Goal: Navigation & Orientation: Find specific page/section

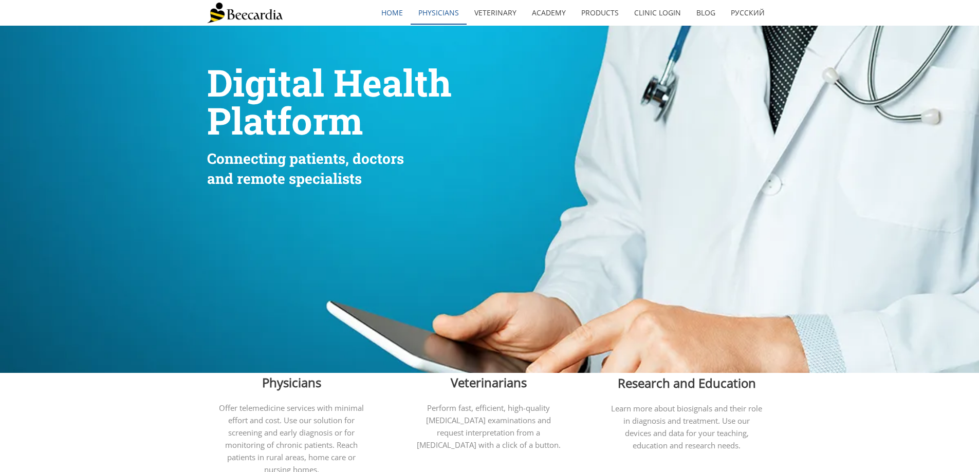
click at [438, 14] on link "Physicians" at bounding box center [439, 13] width 56 height 24
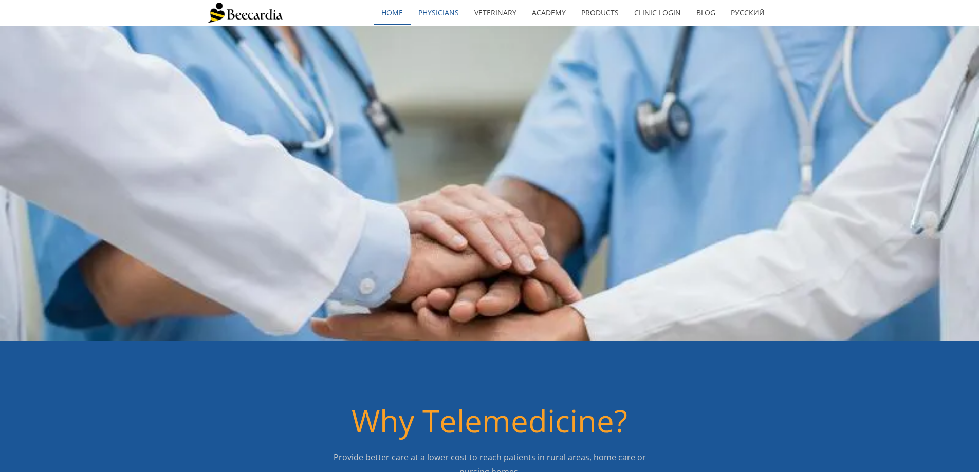
click at [395, 22] on link "home" at bounding box center [392, 13] width 37 height 24
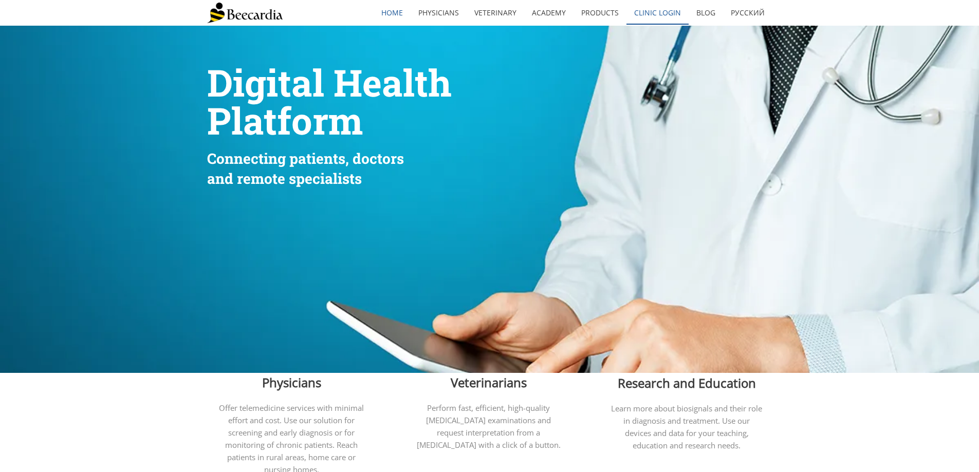
click at [650, 8] on link "Clinic Login" at bounding box center [658, 13] width 62 height 24
